Goal: Find specific page/section: Find specific page/section

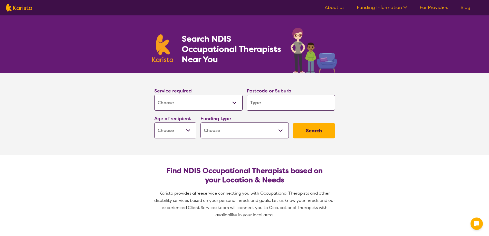
select select "[MEDICAL_DATA]"
click at [231, 104] on select "Allied Health Assistant Assessment (ADHD or Autism) Behaviour support Counselli…" at bounding box center [198, 103] width 88 height 16
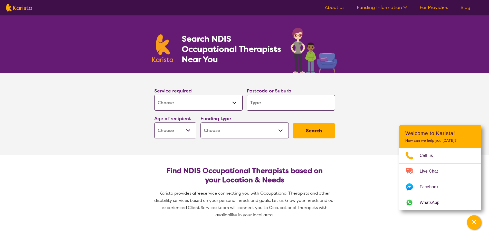
click at [154, 95] on select "Allied Health Assistant Assessment (ADHD or Autism) Behaviour support Counselli…" at bounding box center [198, 103] width 88 height 16
click at [261, 100] on input "search" at bounding box center [291, 103] width 88 height 16
type input "2"
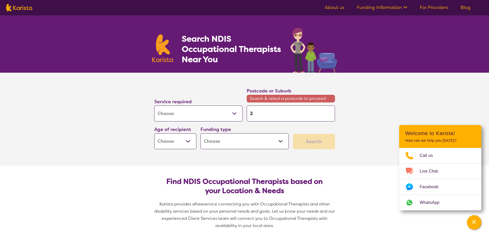
type input "25"
type input "256"
type input "2567"
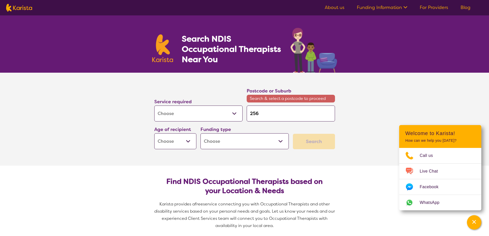
type input "2567"
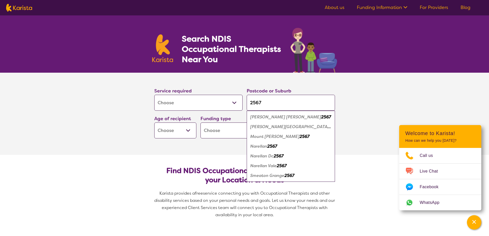
type input "2567"
click at [262, 146] on em "Narellan" at bounding box center [258, 145] width 17 height 5
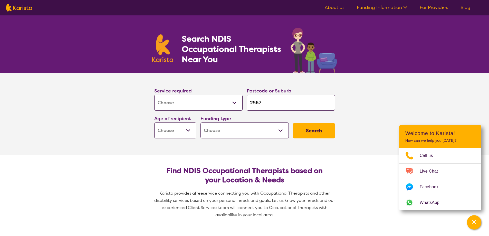
click at [183, 129] on select "Early Childhood - 0 to 9 Child - 10 to 11 Adolescent - 12 to 17 Adult - 18 to 6…" at bounding box center [175, 130] width 42 height 16
select select "AD"
click at [154, 122] on select "Early Childhood - 0 to 9 Child - 10 to 11 Adolescent - 12 to 17 Adult - 18 to 6…" at bounding box center [175, 130] width 42 height 16
select select "AD"
click at [242, 132] on select "Home Care Package (HCP) National Disability Insurance Scheme (NDIS) I don't know" at bounding box center [244, 130] width 88 height 16
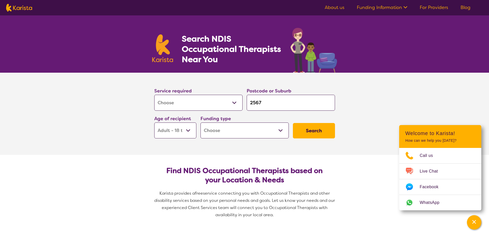
select select "NDIS"
click at [200, 122] on select "Home Care Package (HCP) National Disability Insurance Scheme (NDIS) I don't know" at bounding box center [244, 130] width 88 height 16
select select "NDIS"
click at [334, 131] on button "Search" at bounding box center [314, 130] width 42 height 15
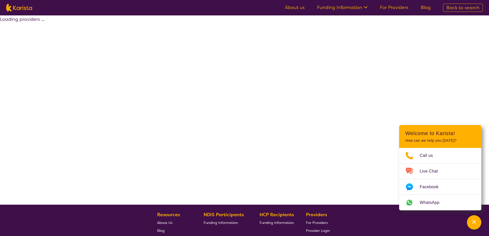
select select "by_score"
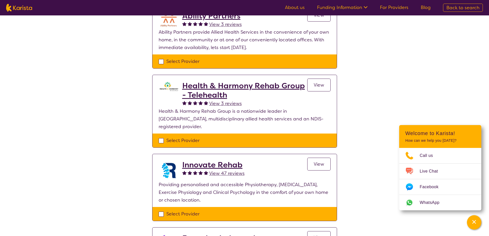
scroll to position [231, 0]
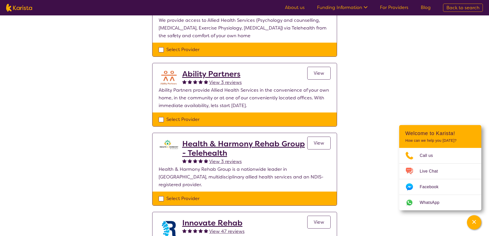
select select "[MEDICAL_DATA]"
select select "AD"
select select "NDIS"
select select "[MEDICAL_DATA]"
select select "AD"
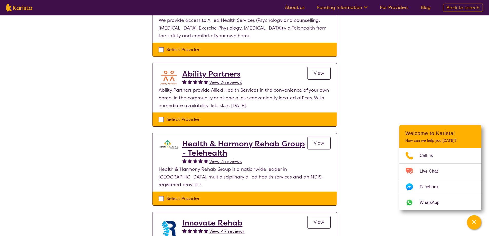
select select "NDIS"
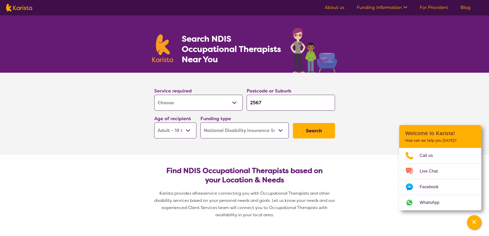
click at [324, 132] on button "Search" at bounding box center [314, 130] width 42 height 15
select select "by_score"
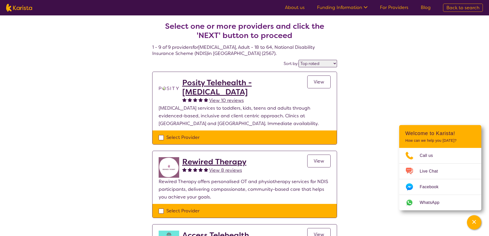
click at [316, 164] on span "View" at bounding box center [319, 161] width 11 height 6
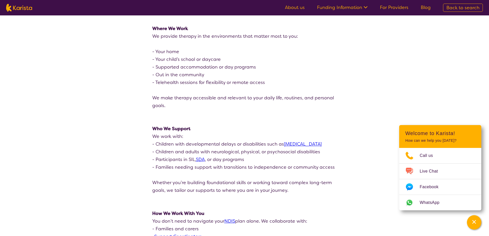
scroll to position [616, 0]
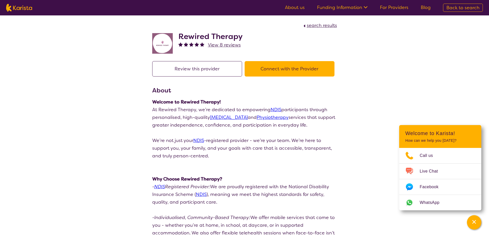
select select "by_score"
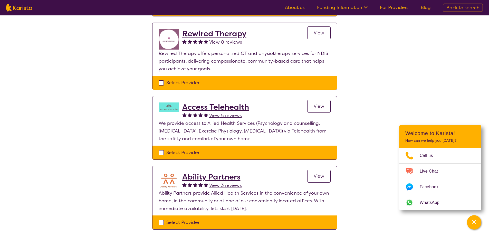
scroll to position [128, 0]
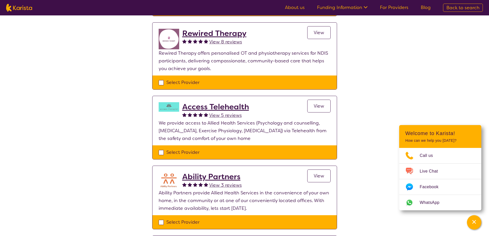
click at [315, 107] on span "View" at bounding box center [319, 106] width 11 height 6
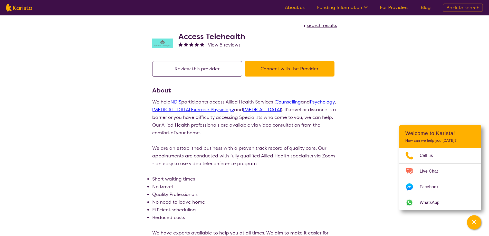
select select "by_score"
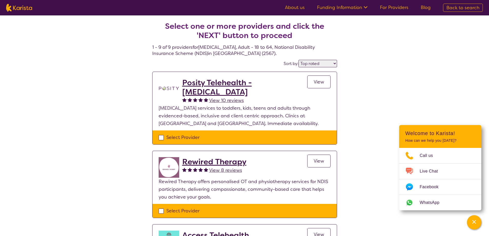
scroll to position [128, 0]
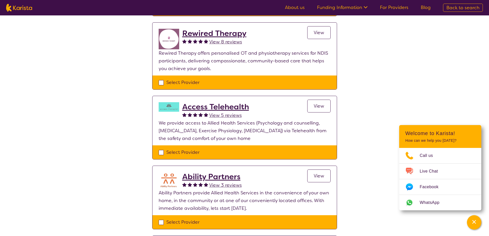
select select "[MEDICAL_DATA]"
select select "AD"
select select "NDIS"
select select "[MEDICAL_DATA]"
select select "AD"
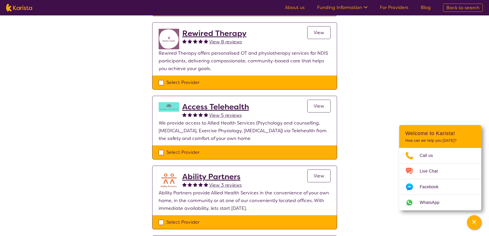
select select "NDIS"
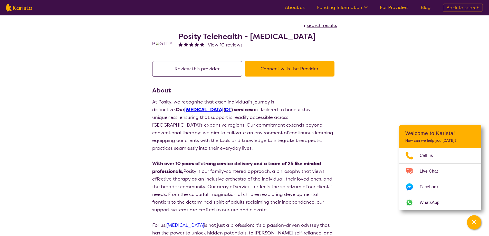
click at [289, 71] on button "Connect with the Provider" at bounding box center [290, 68] width 90 height 15
